Goal: Task Accomplishment & Management: Manage account settings

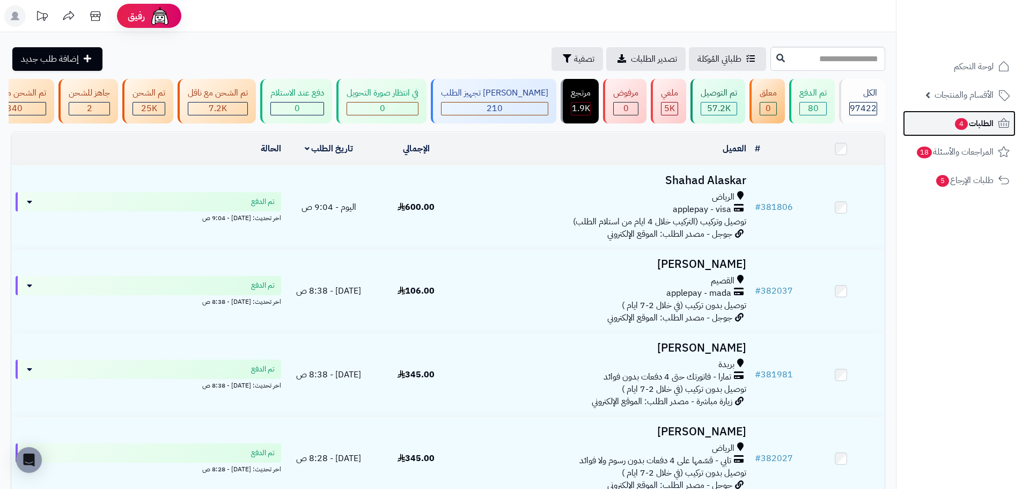
click at [970, 124] on span "الطلبات 4" at bounding box center [974, 123] width 40 height 15
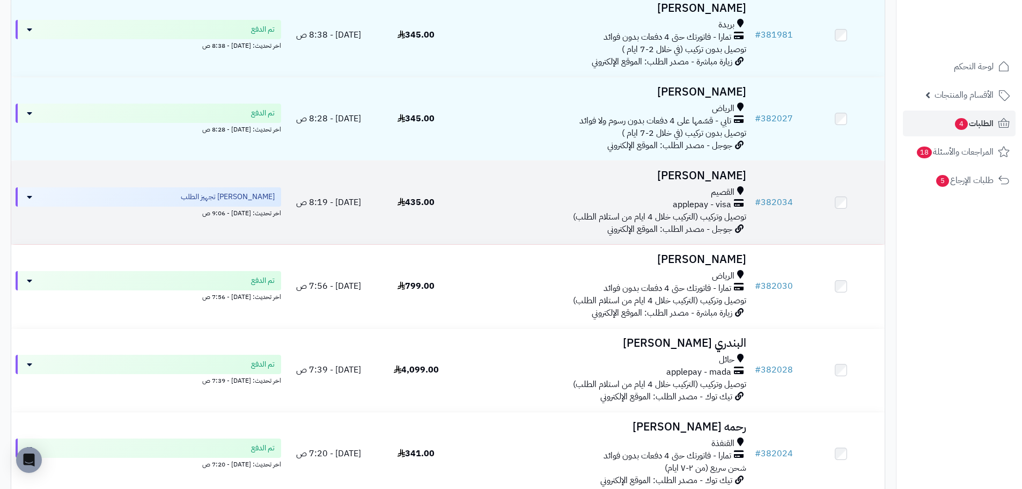
scroll to position [375, 0]
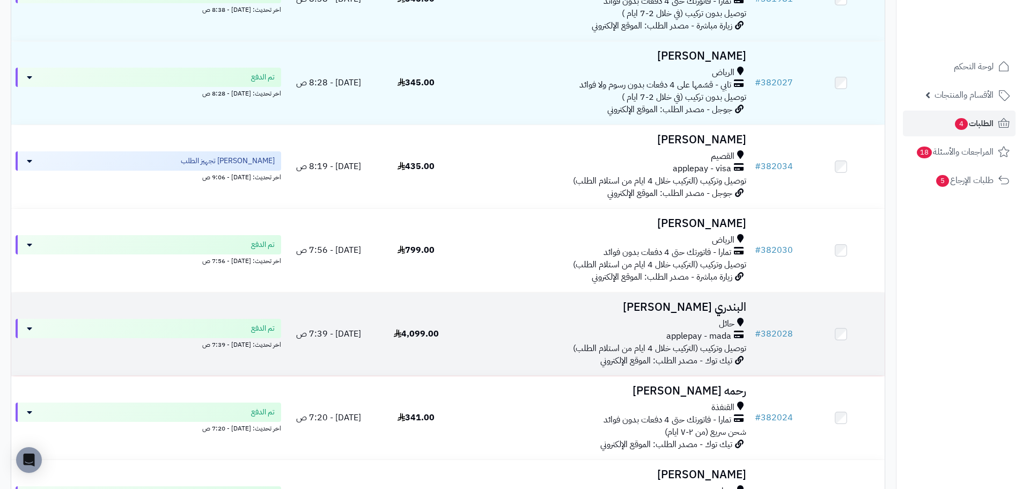
click at [502, 342] on div "applepay - mada" at bounding box center [605, 336] width 282 height 12
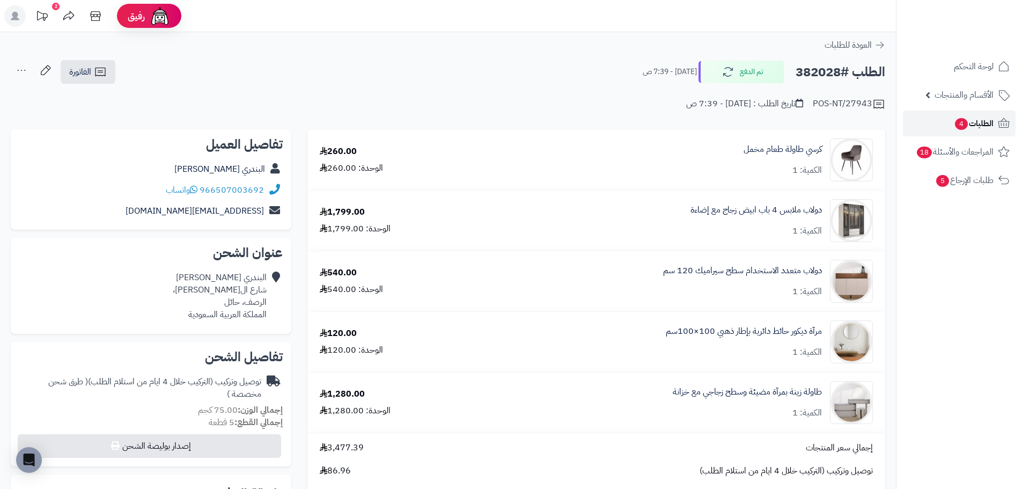
click at [972, 118] on span "الطلبات 4" at bounding box center [974, 123] width 40 height 15
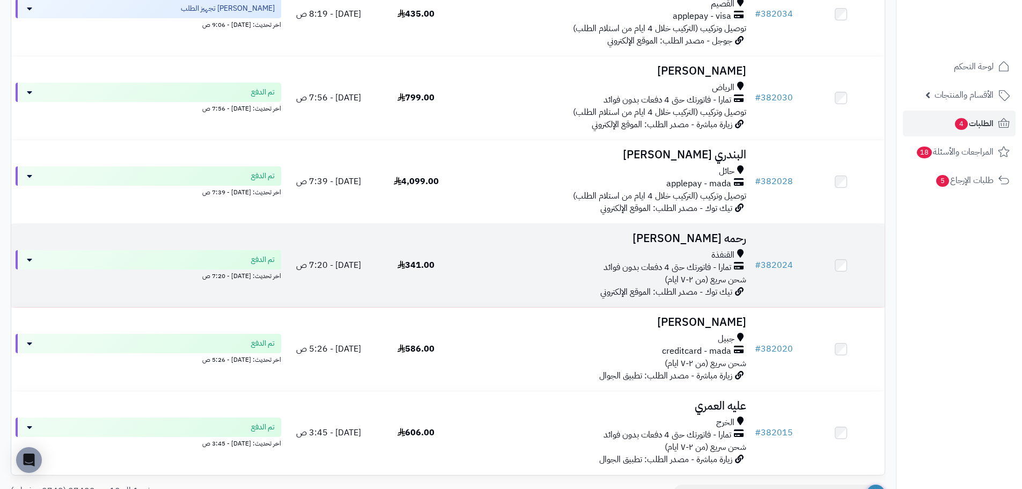
drag, startPoint x: 516, startPoint y: 289, endPoint x: 515, endPoint y: 299, distance: 10.2
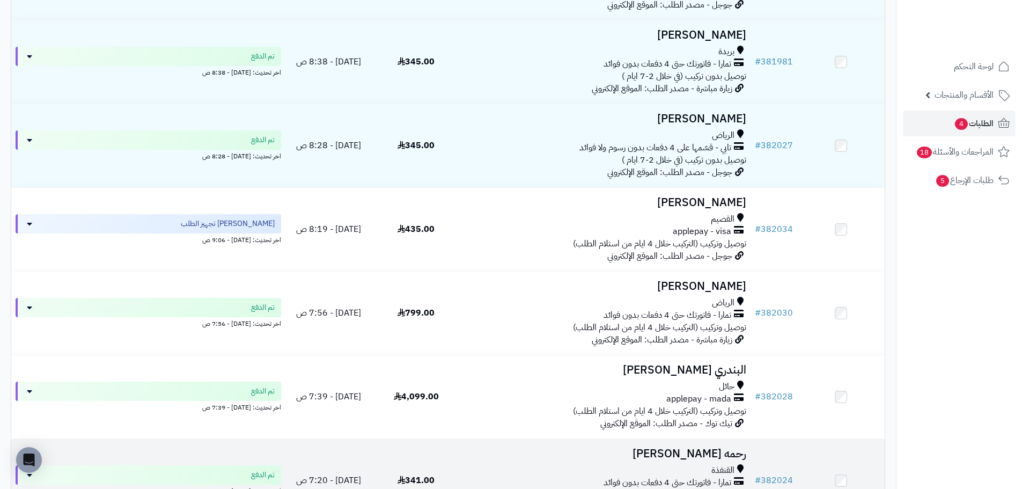
scroll to position [285, 0]
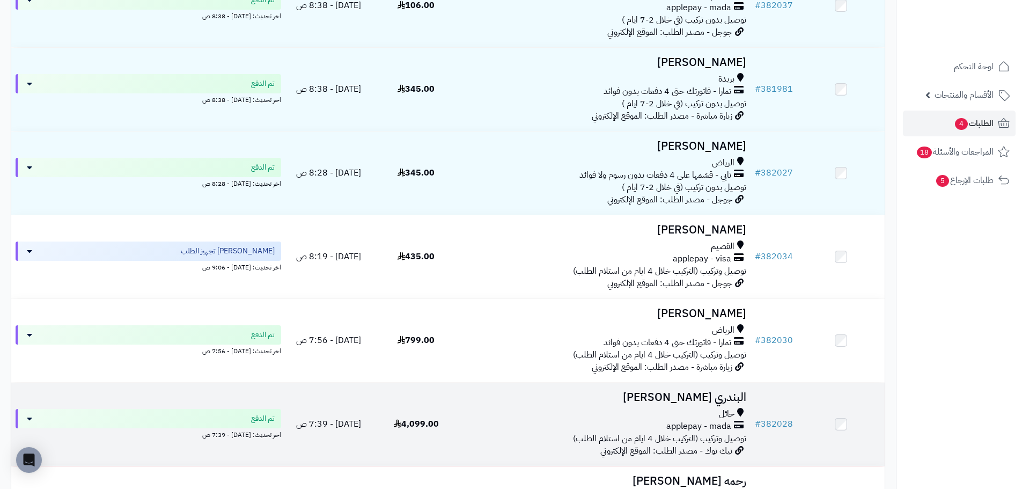
click at [534, 415] on div "حائل" at bounding box center [605, 414] width 282 height 12
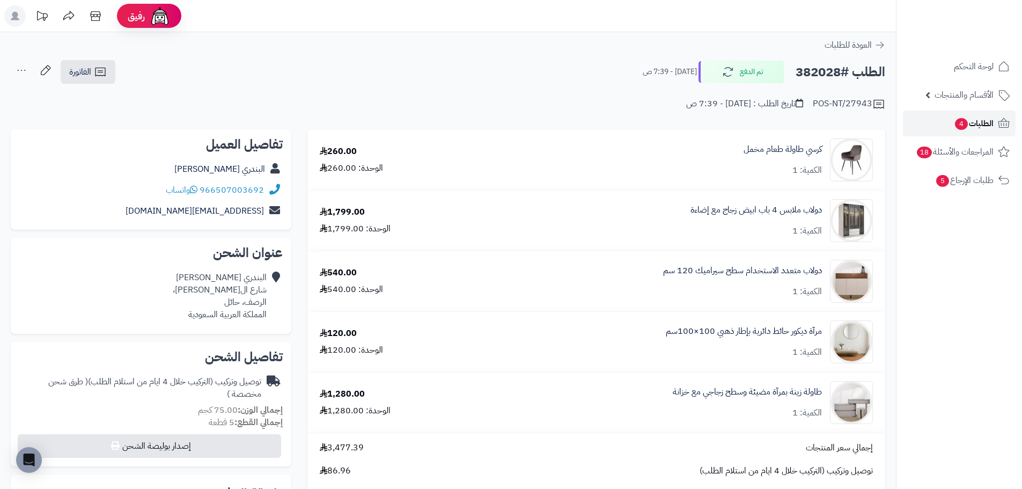
click at [974, 115] on link "الطلبات 4" at bounding box center [959, 123] width 113 height 26
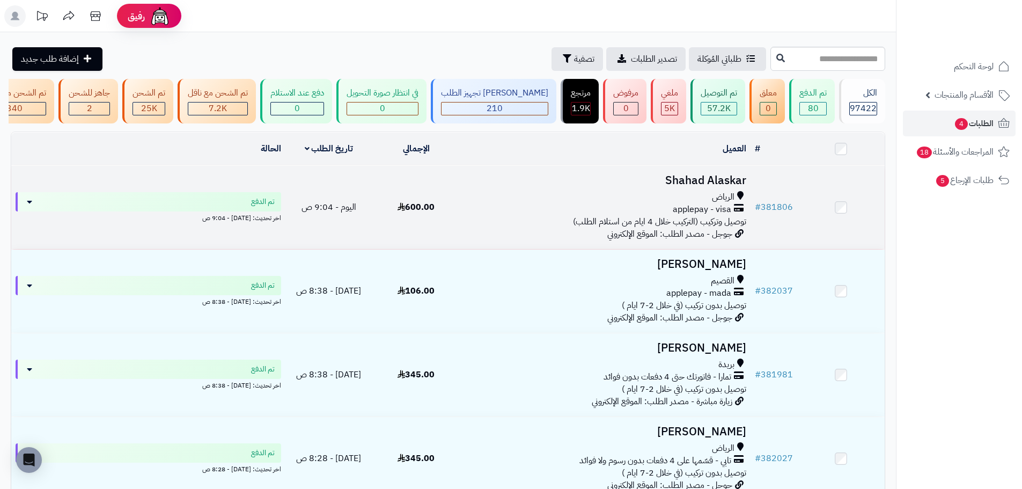
click at [414, 212] on span "600.00" at bounding box center [415, 207] width 37 height 13
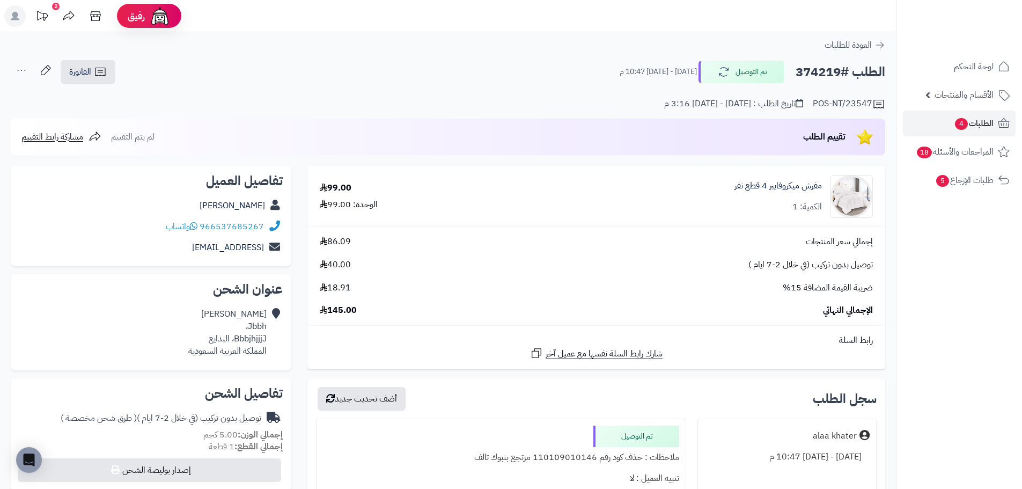
click at [817, 73] on h2 "الطلب #374219" at bounding box center [840, 72] width 90 height 22
copy h2 "374219"
